Goal: Information Seeking & Learning: Learn about a topic

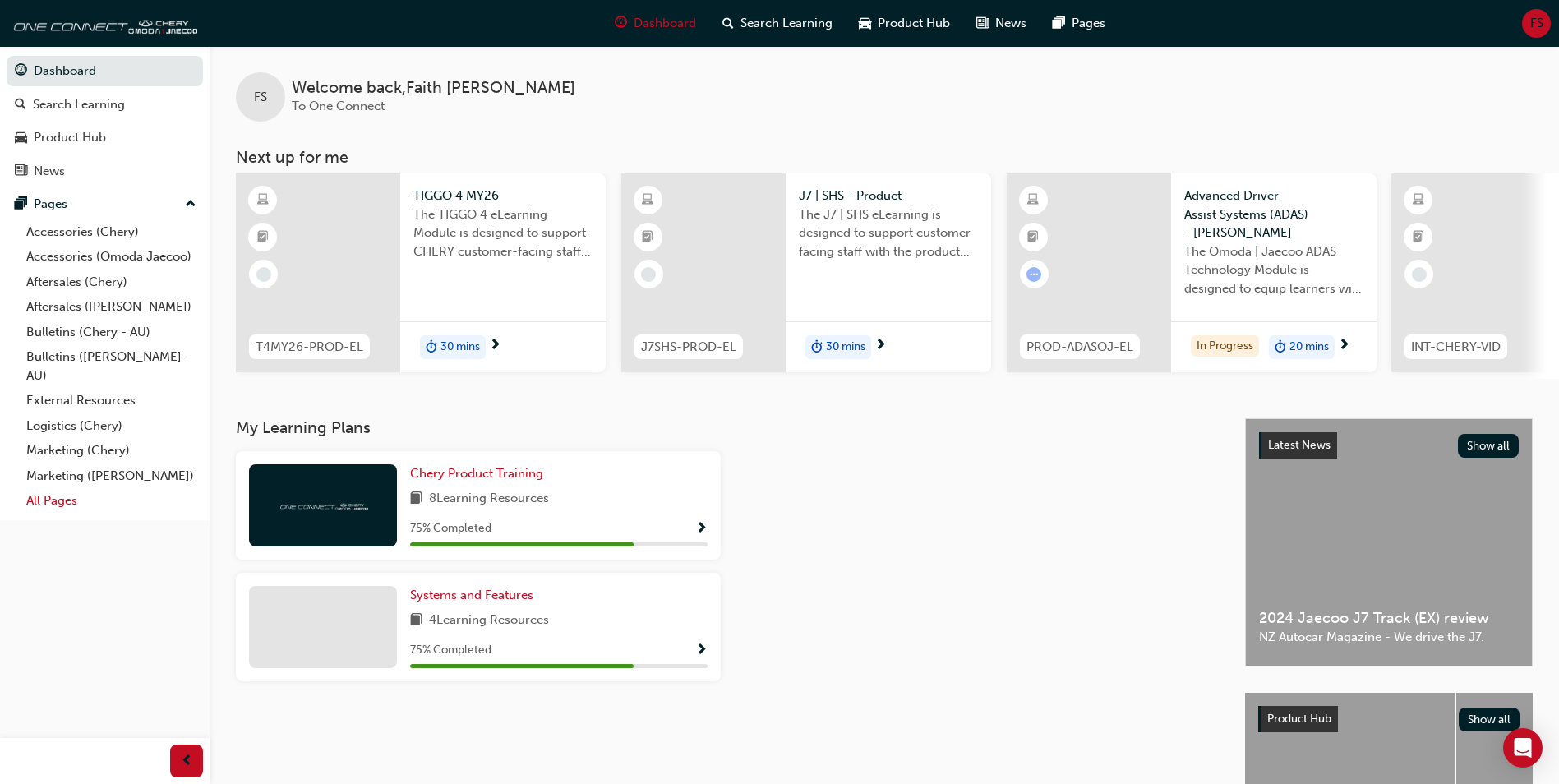
click at [87, 502] on link "All Pages" at bounding box center [111, 500] width 183 height 25
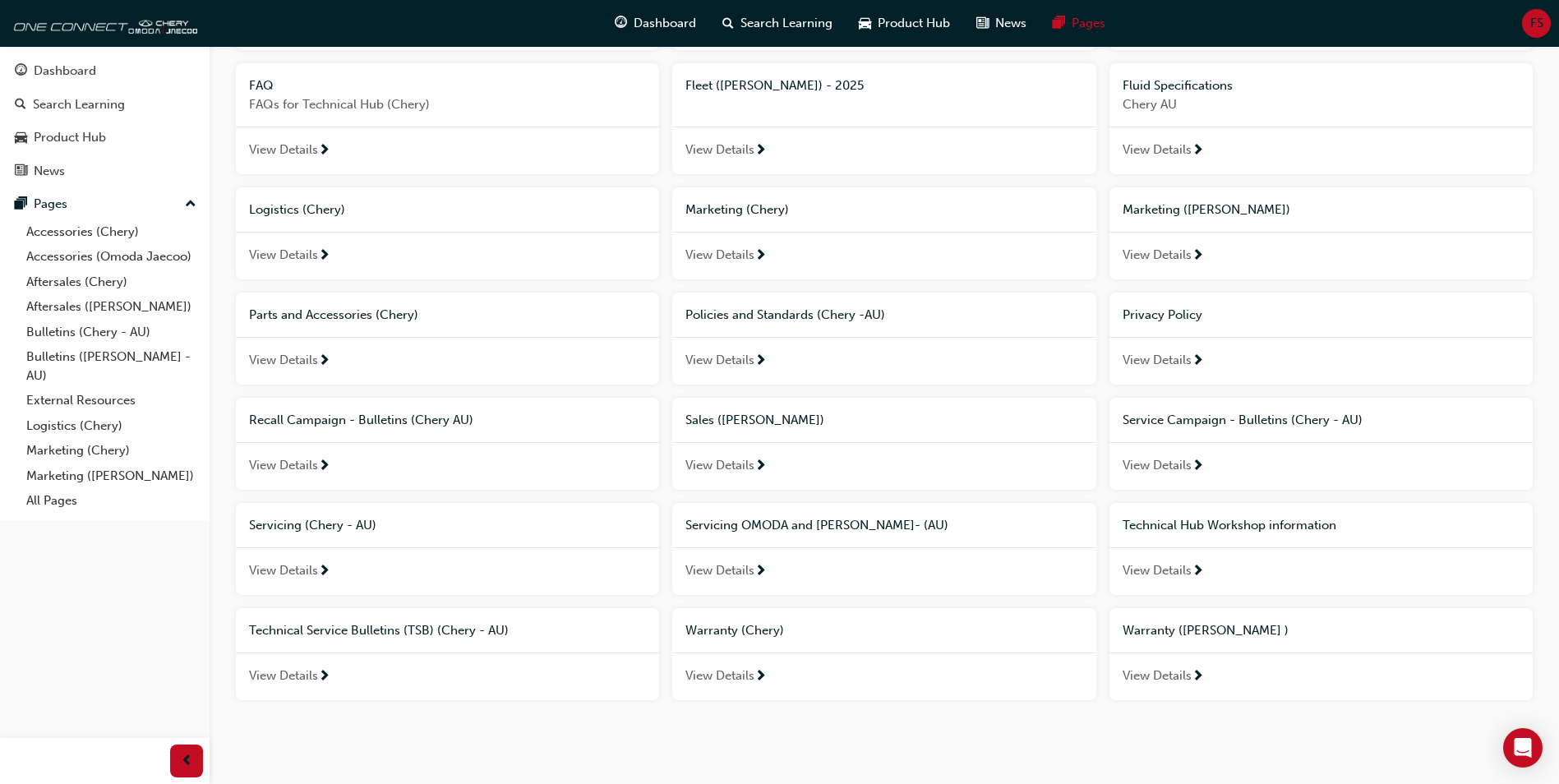
scroll to position [475, 0]
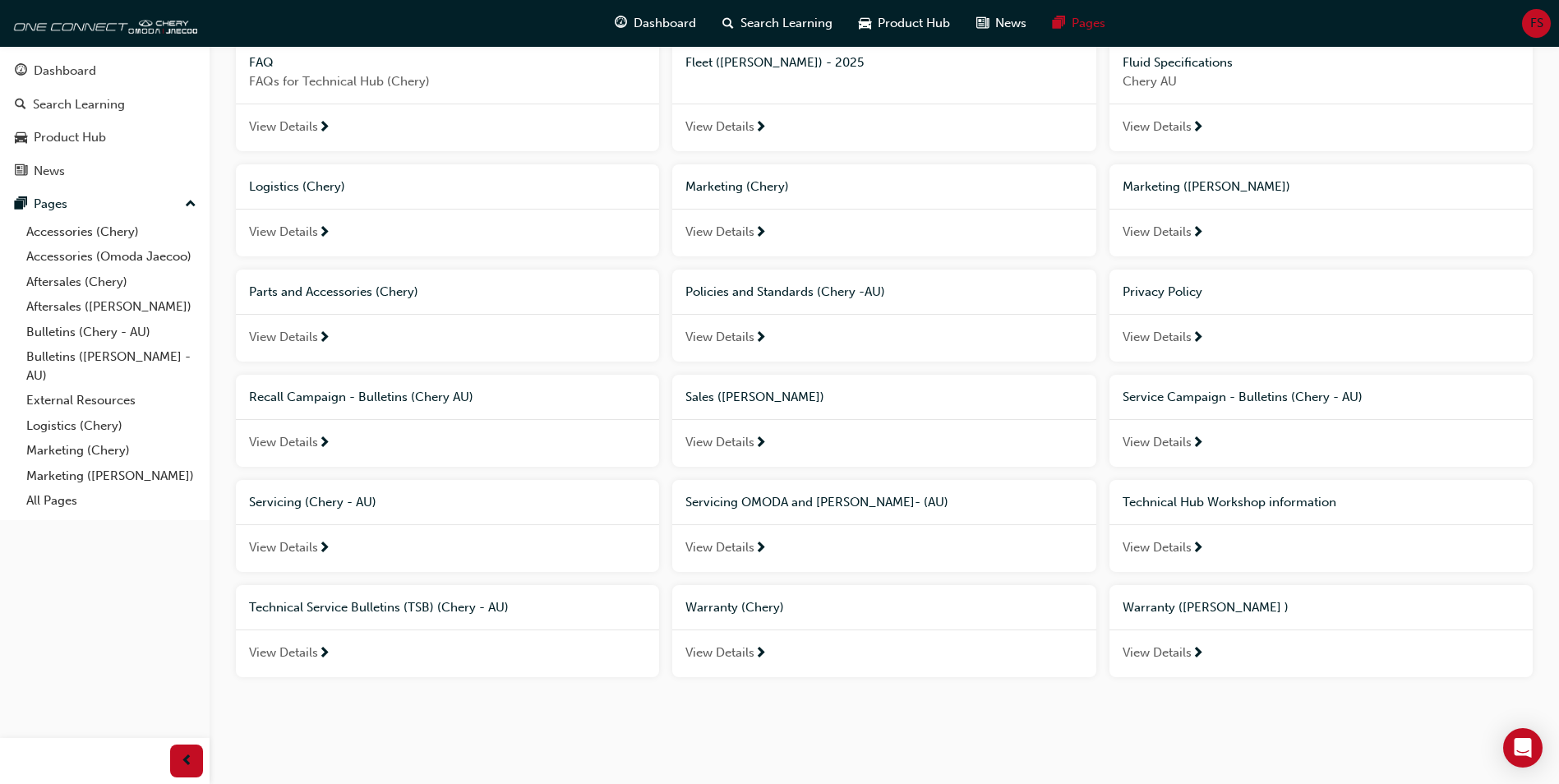
click at [814, 554] on div "View Details" at bounding box center [883, 548] width 423 height 48
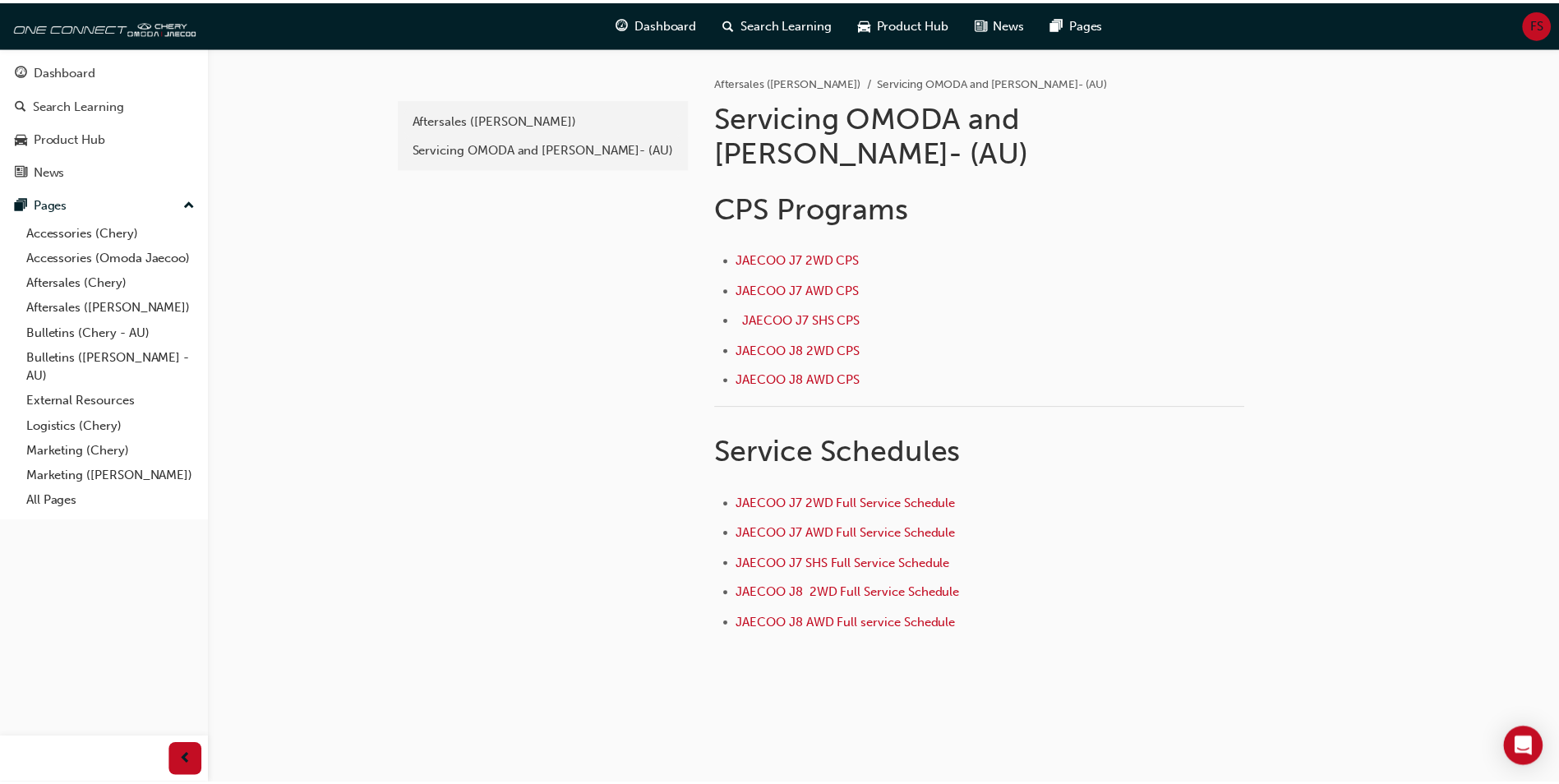
scroll to position [475, 0]
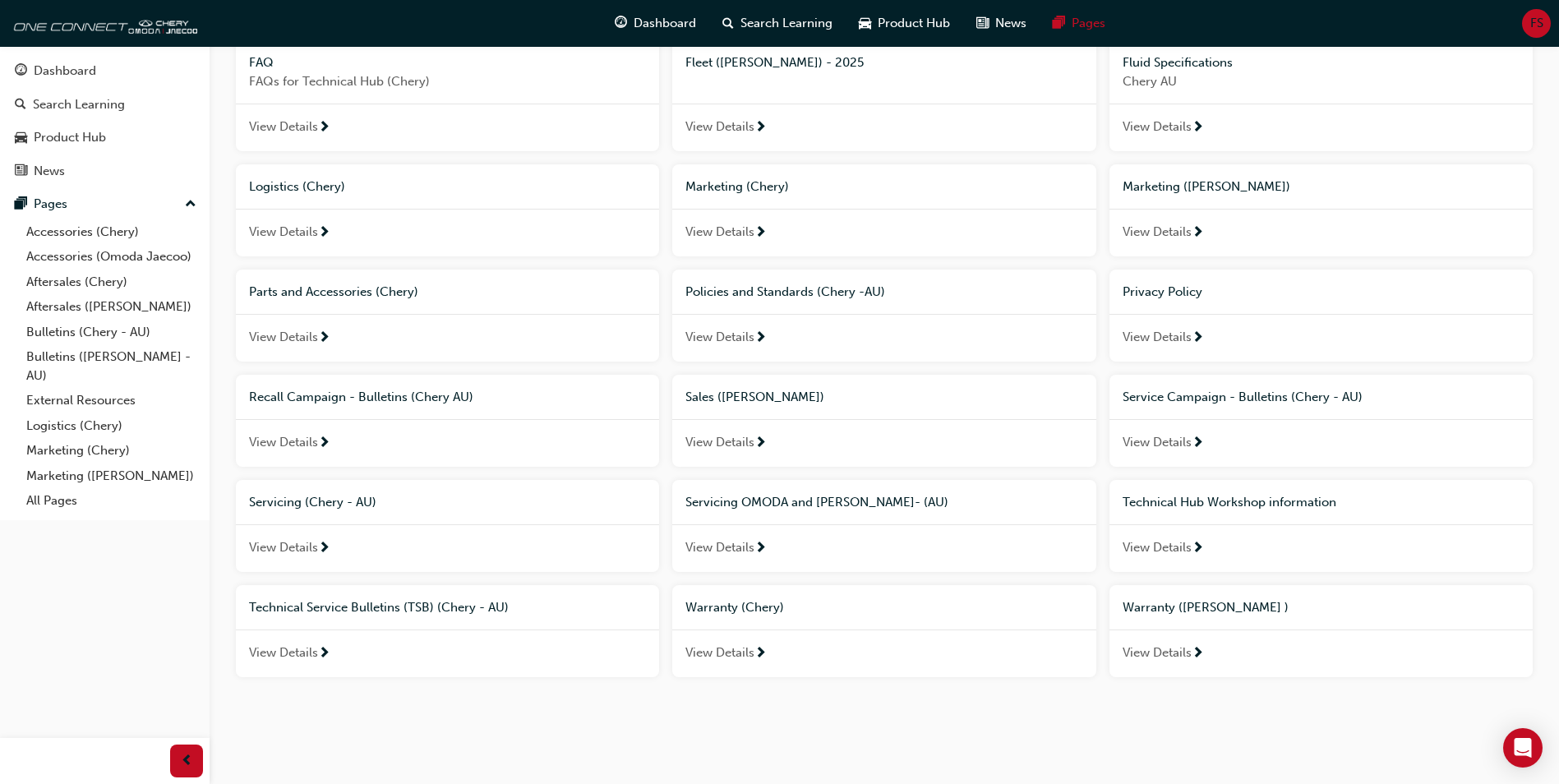
click at [312, 543] on span "View Details" at bounding box center [283, 548] width 69 height 19
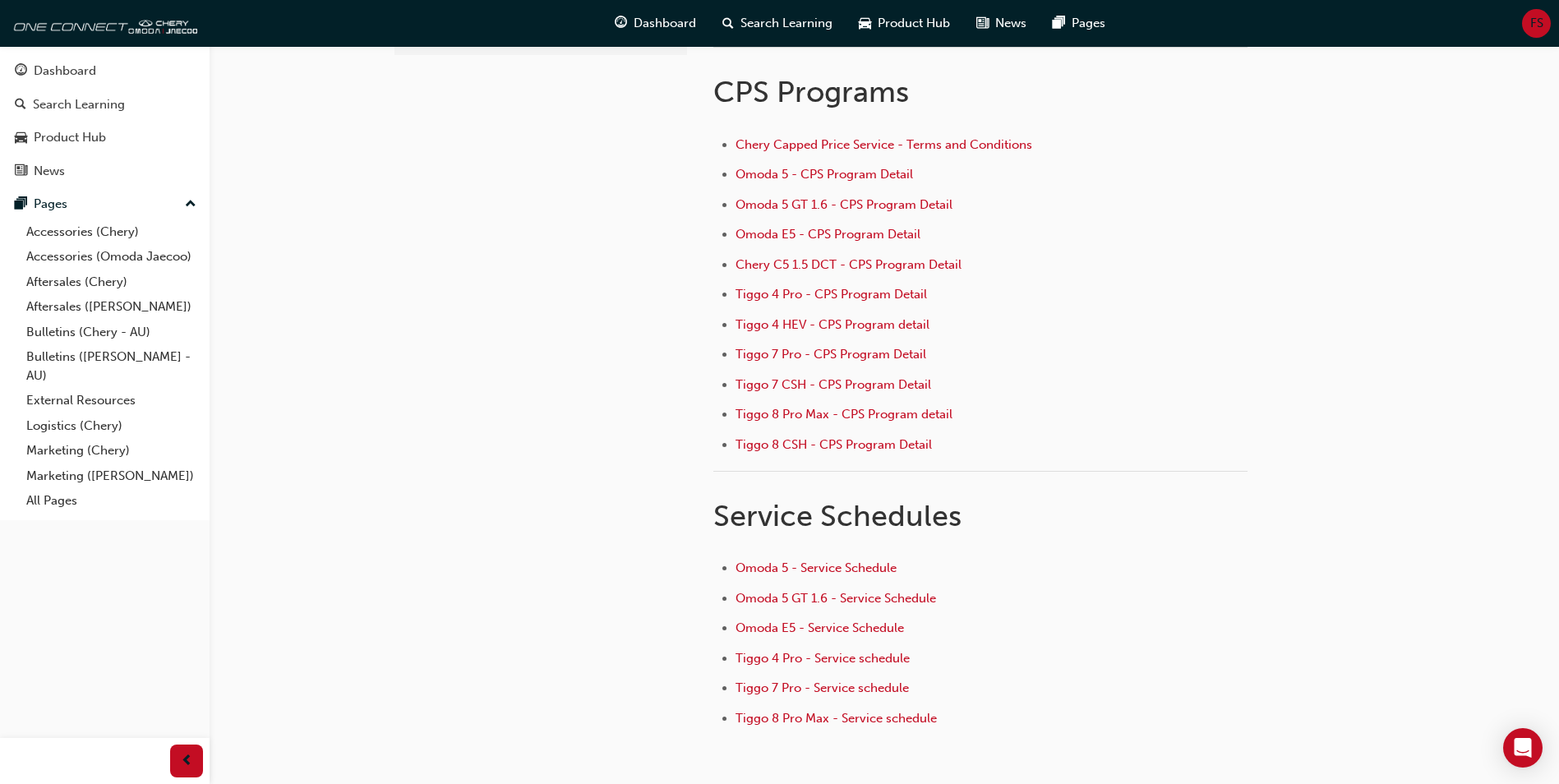
scroll to position [164, 0]
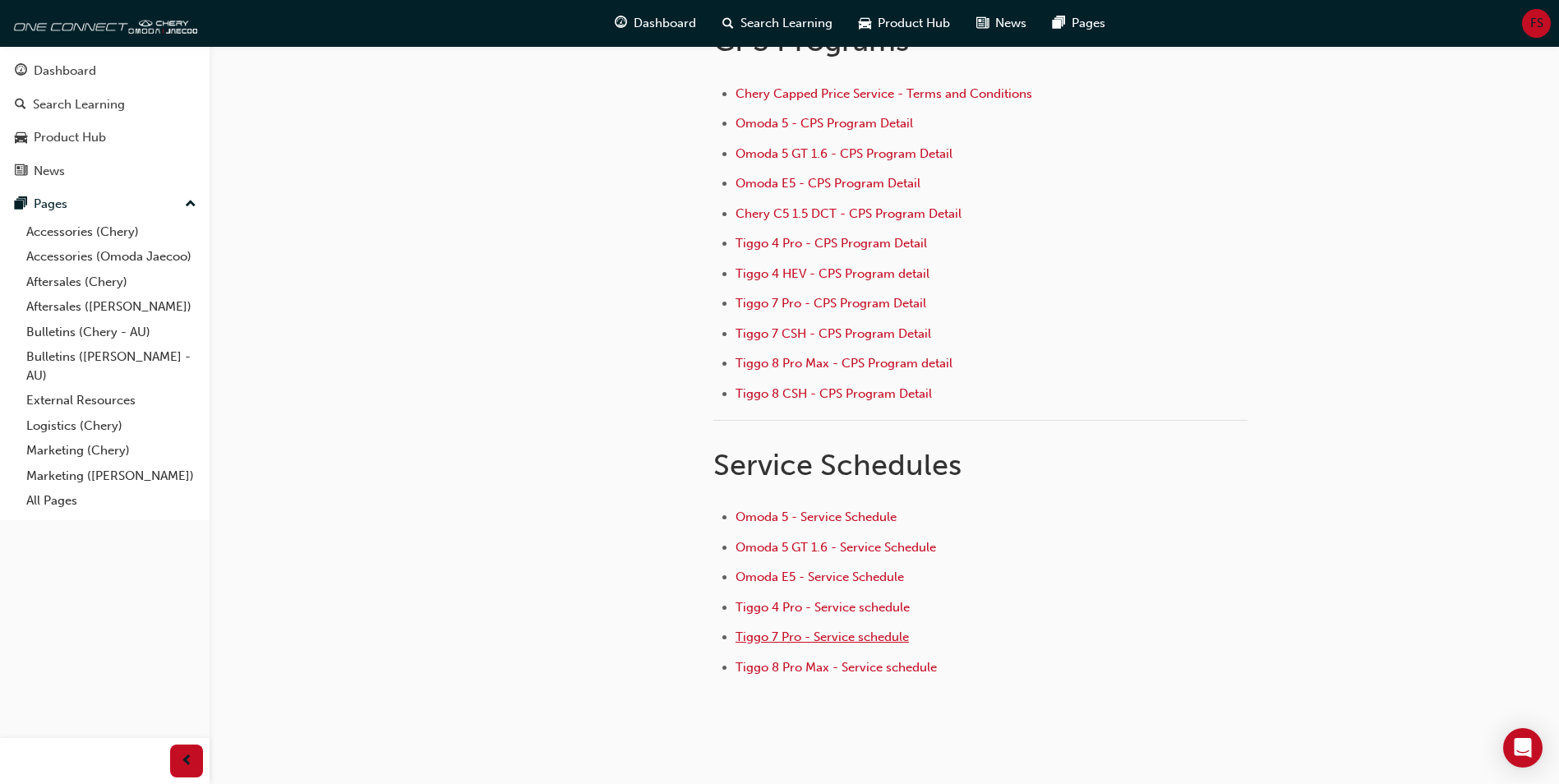
click at [876, 641] on span "Tiggo 7 Pro - Service schedule" at bounding box center [822, 636] width 173 height 15
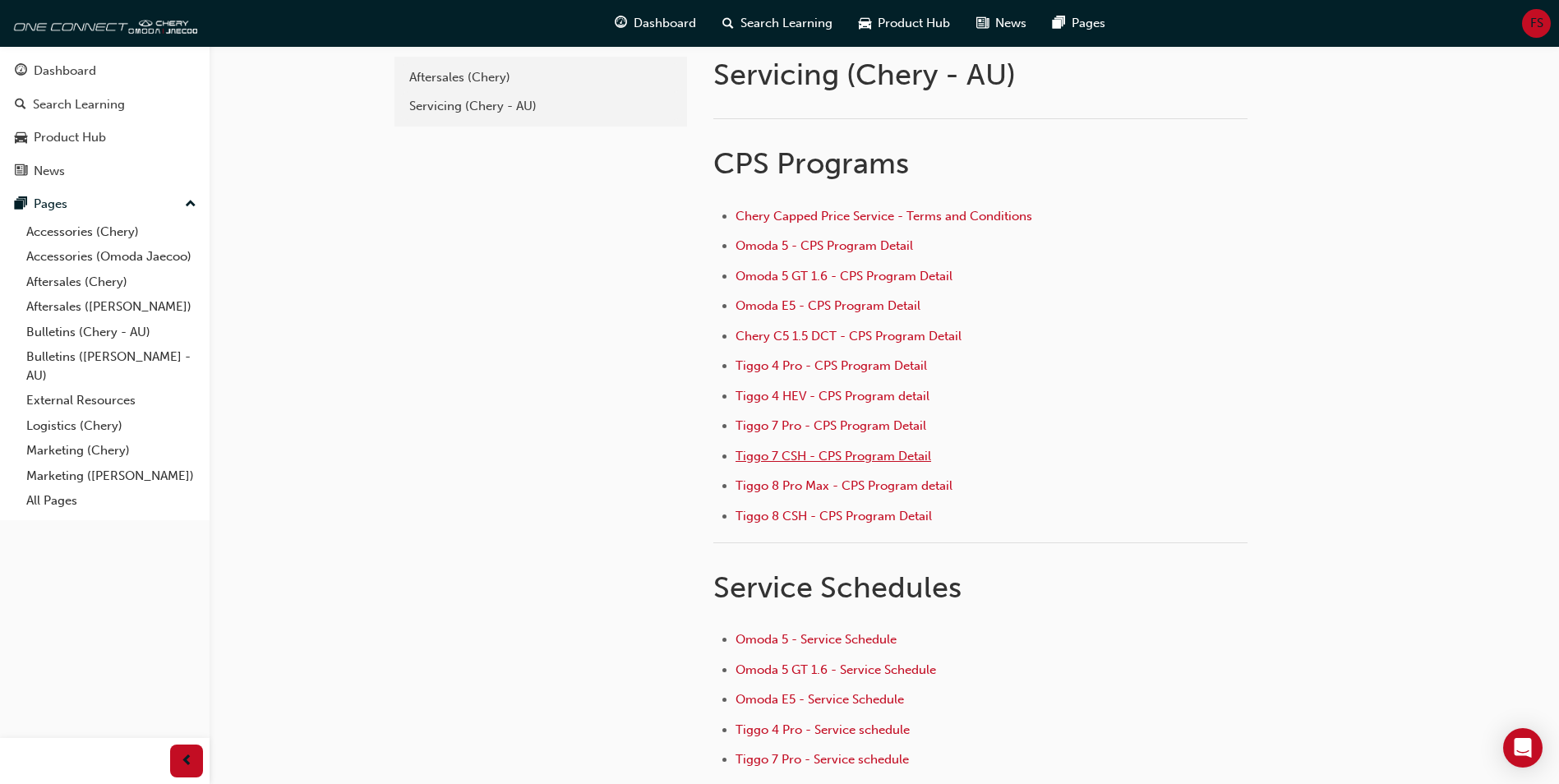
scroll to position [83, 0]
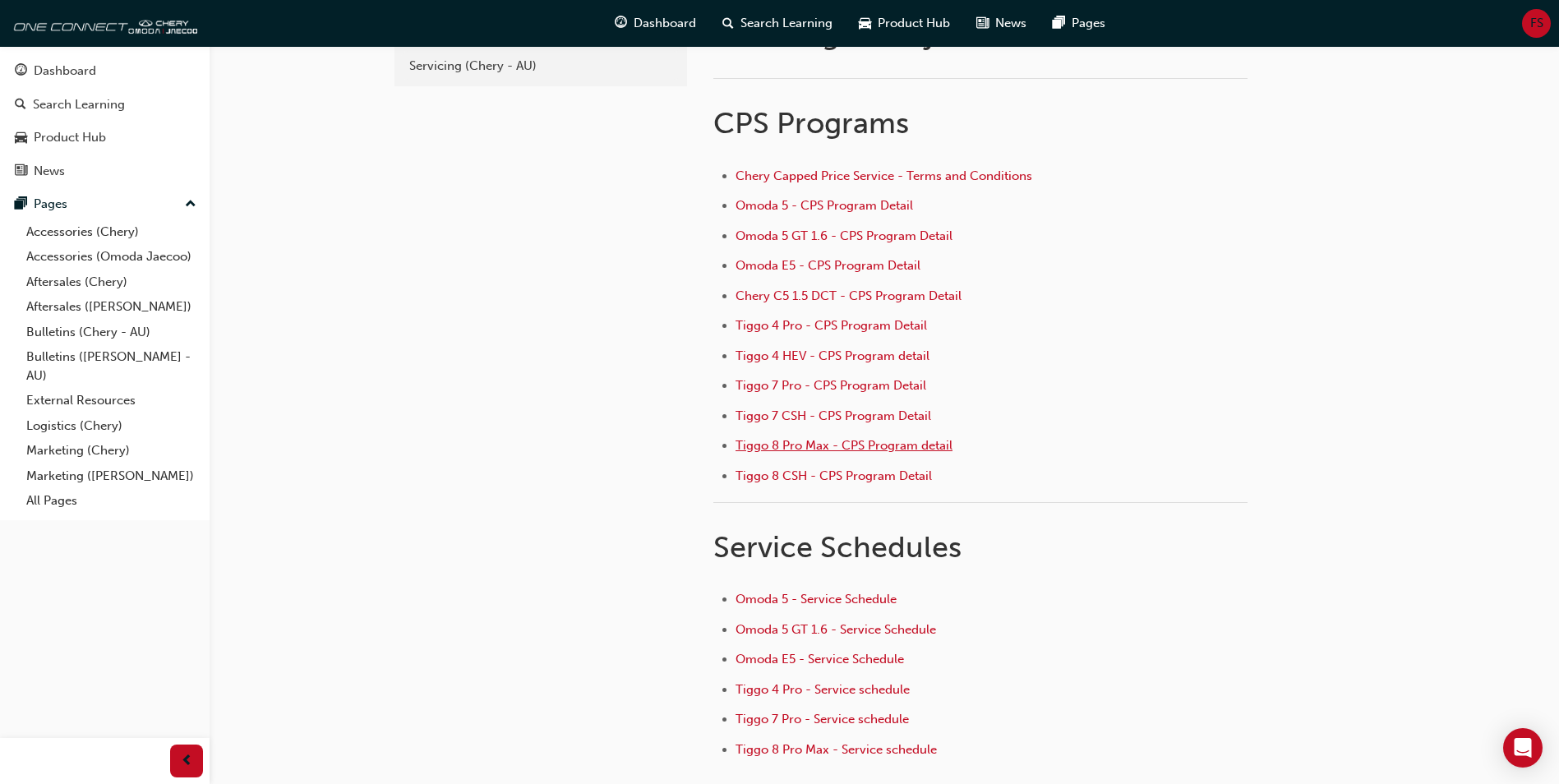
click at [933, 444] on span "Tiggo 8 Pro Max - CPS Program detail" at bounding box center [844, 445] width 217 height 15
